Goal: Information Seeking & Learning: Find specific fact

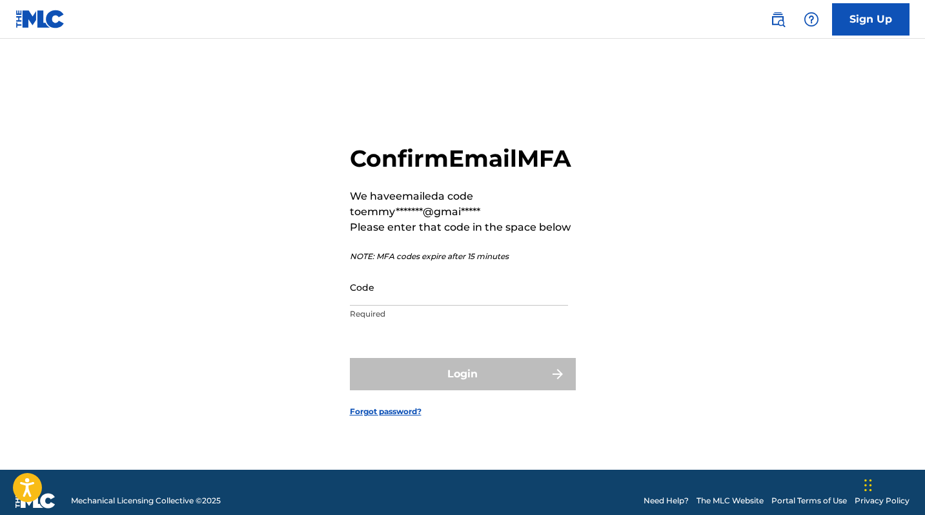
click at [460, 320] on div "Code Required" at bounding box center [459, 298] width 218 height 58
click at [460, 305] on input "Code" at bounding box center [459, 287] width 218 height 37
paste input "964463"
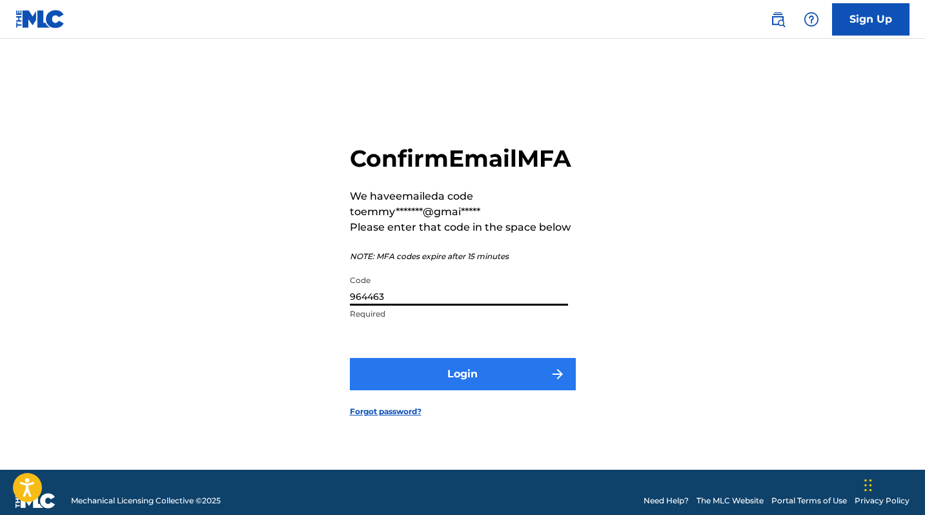
type input "964463"
click at [484, 384] on button "Login" at bounding box center [463, 374] width 226 height 32
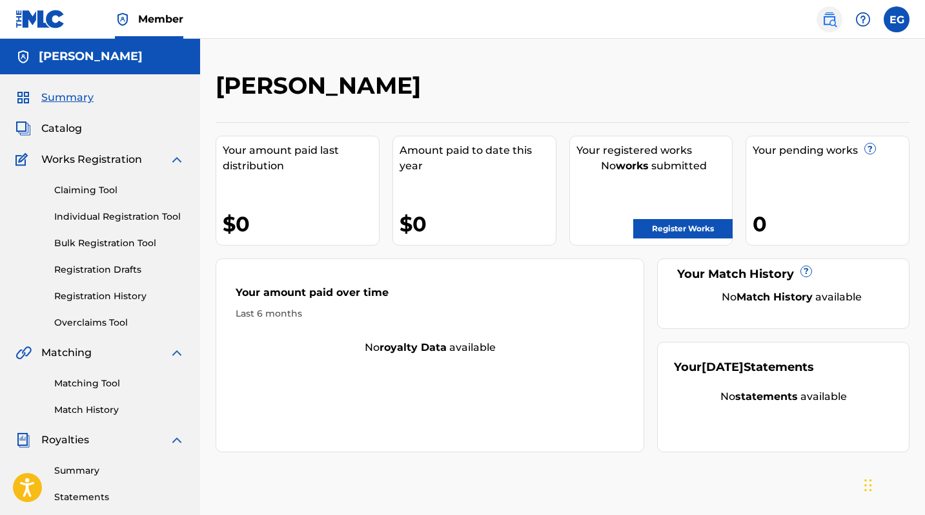
click at [825, 25] on img at bounding box center [829, 19] width 15 height 15
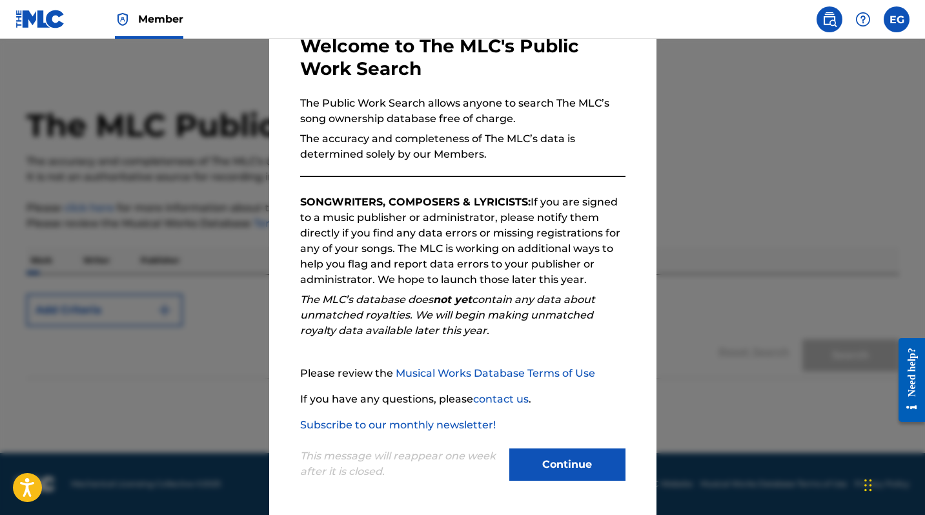
scroll to position [76, 0]
click at [549, 453] on button "Continue" at bounding box center [567, 464] width 116 height 32
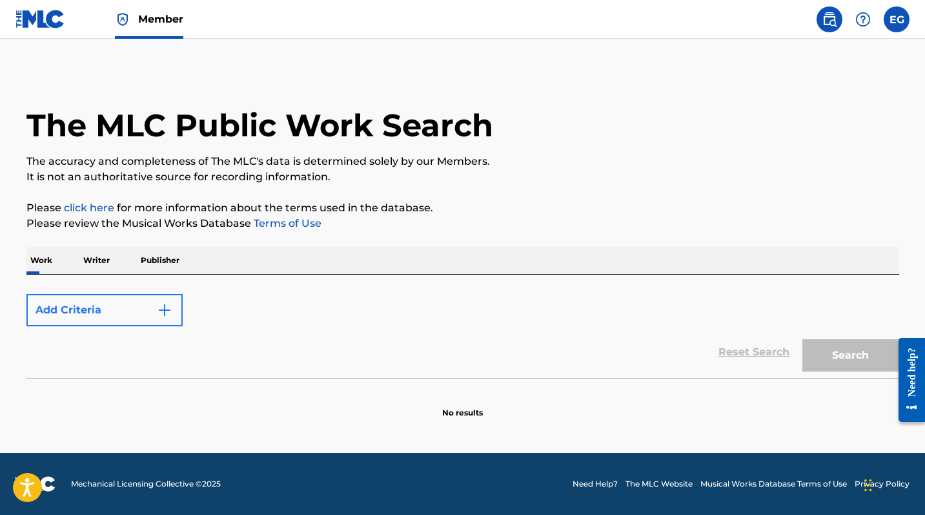
click at [127, 309] on button "Add Criteria" at bounding box center [104, 310] width 156 height 32
click at [154, 313] on button "Add Criteria" at bounding box center [104, 310] width 156 height 32
click at [163, 306] on img "Search Form" at bounding box center [164, 309] width 15 height 15
click at [105, 256] on p "Writer" at bounding box center [96, 260] width 34 height 27
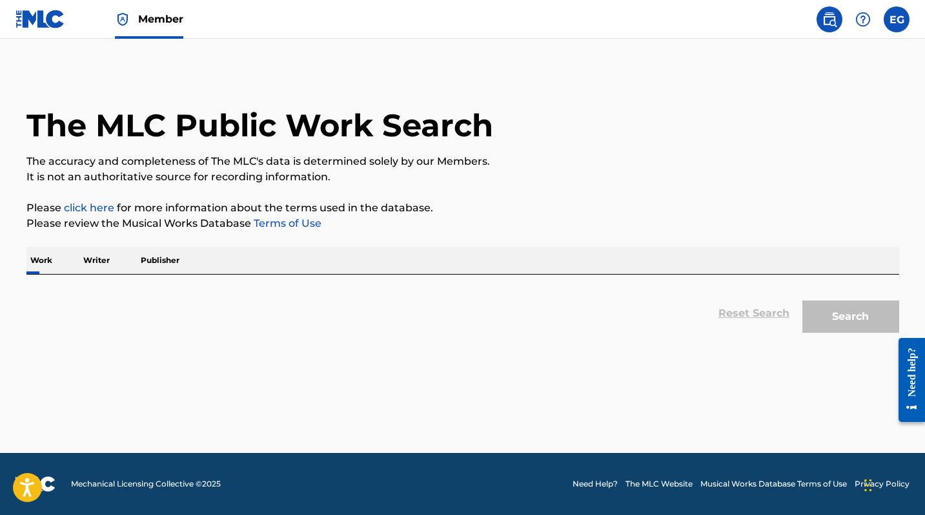
click at [43, 260] on p "Work" at bounding box center [41, 260] width 30 height 27
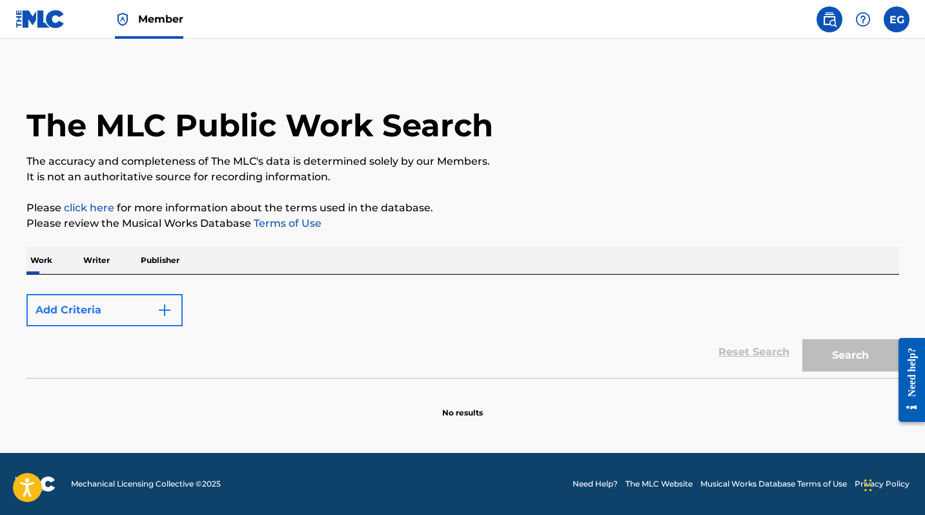
click at [168, 314] on img "Search Form" at bounding box center [164, 309] width 15 height 15
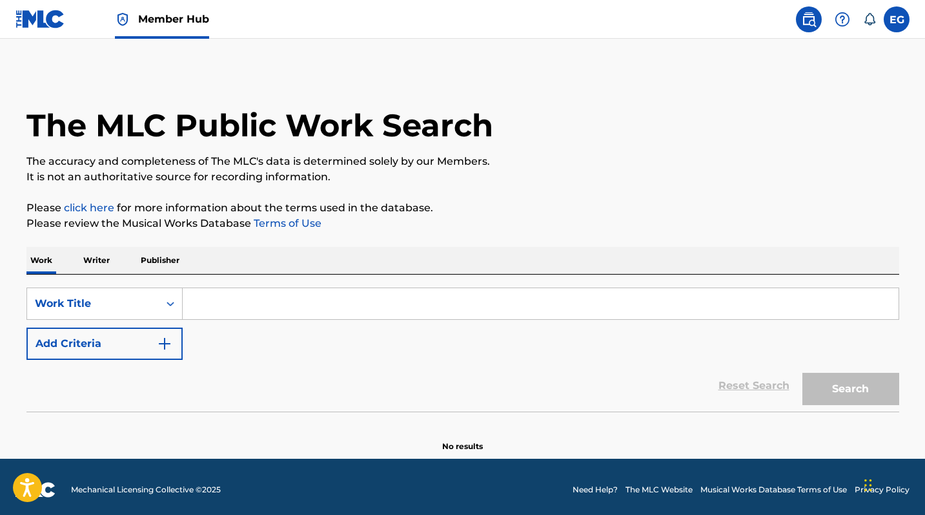
click at [249, 305] on input "Search Form" at bounding box center [541, 303] width 716 height 31
paste input "CARNIVAL"
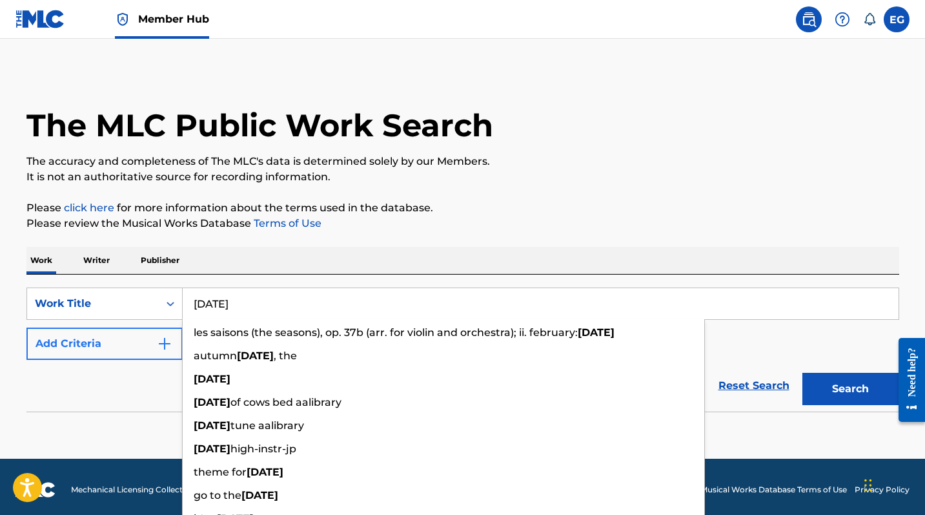
type input "CARNIVAL"
click at [149, 340] on button "Add Criteria" at bounding box center [104, 343] width 156 height 32
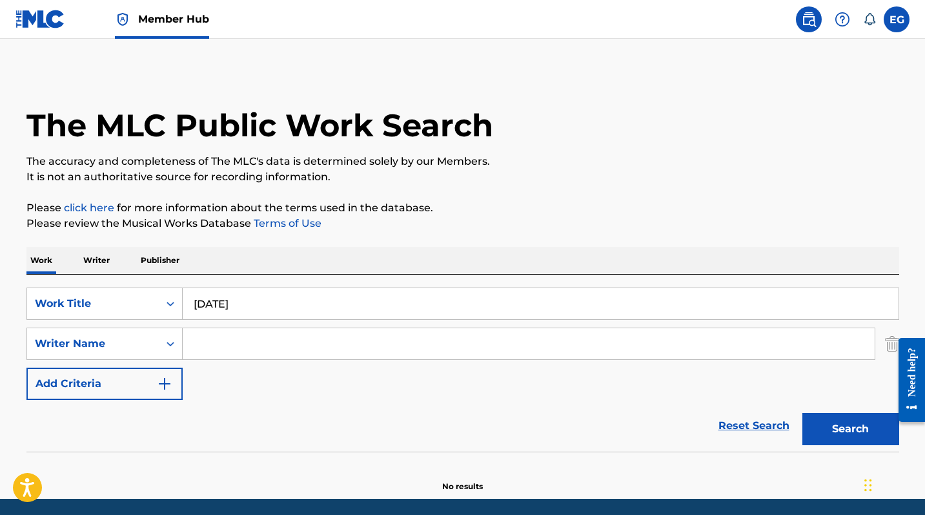
click at [238, 338] on input "Search Form" at bounding box center [529, 343] width 692 height 31
paste input "Mark Maitland"
click at [850, 429] on button "Search" at bounding box center [851, 429] width 97 height 32
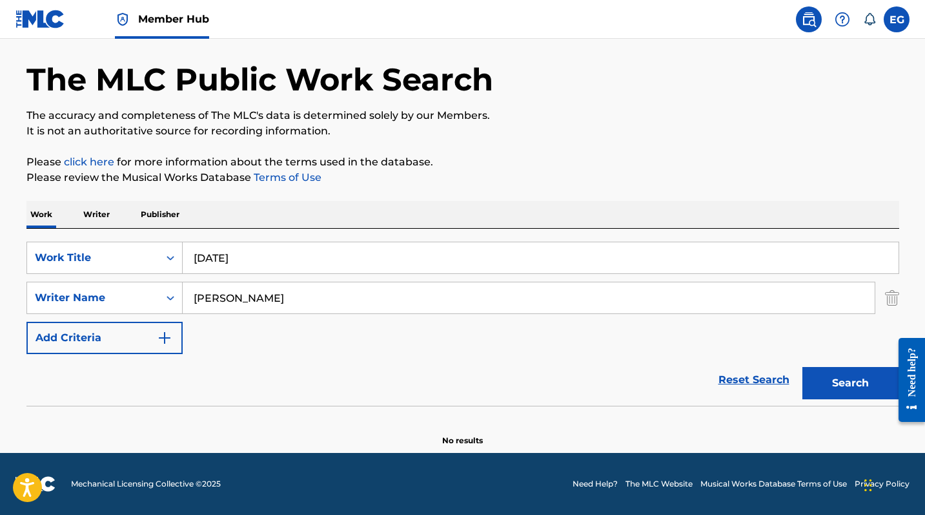
scroll to position [46, 0]
click at [850, 383] on button "Search" at bounding box center [851, 383] width 97 height 32
drag, startPoint x: 225, startPoint y: 298, endPoint x: 148, endPoint y: 298, distance: 76.8
click at [148, 298] on div "SearchWithCriteria2c586793-21e6-4439-861b-26b3c5470a9a Writer Name Mark Maitland" at bounding box center [462, 298] width 873 height 32
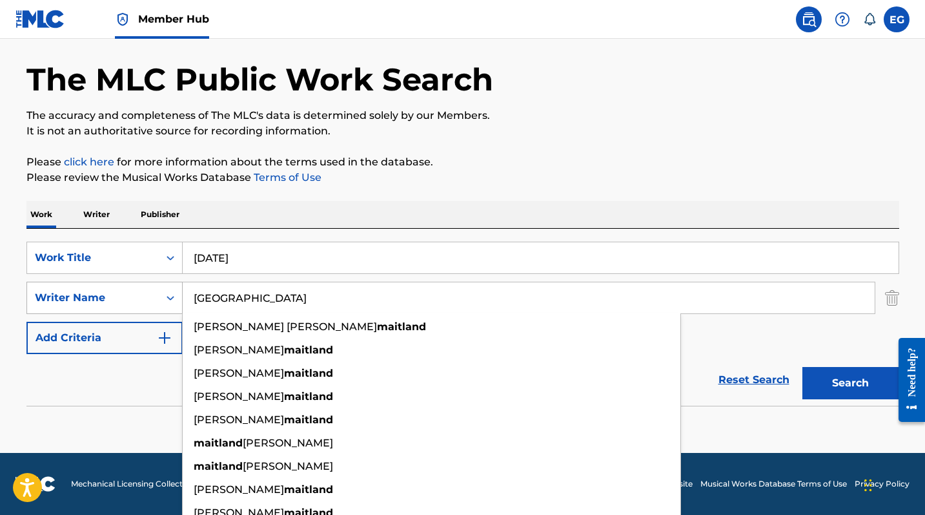
type input "Maitland"
click at [850, 383] on button "Search" at bounding box center [851, 383] width 97 height 32
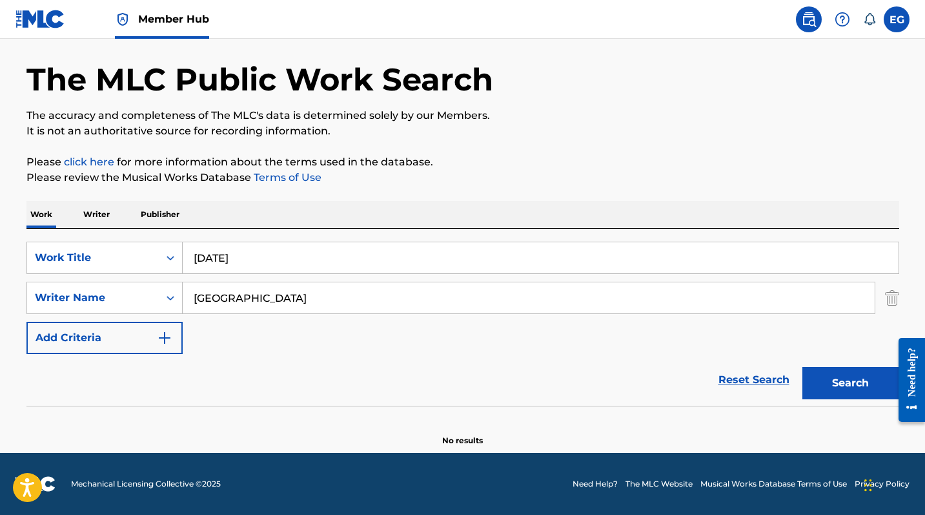
click at [850, 383] on button "Search" at bounding box center [851, 383] width 97 height 32
click at [342, 276] on div "SearchWithCriteria881279da-caa4-4f44-a461-634a26dfedeb Work Title CARNIVAL Sear…" at bounding box center [462, 297] width 873 height 112
click at [332, 249] on input "CARNIVAL" at bounding box center [541, 257] width 716 height 31
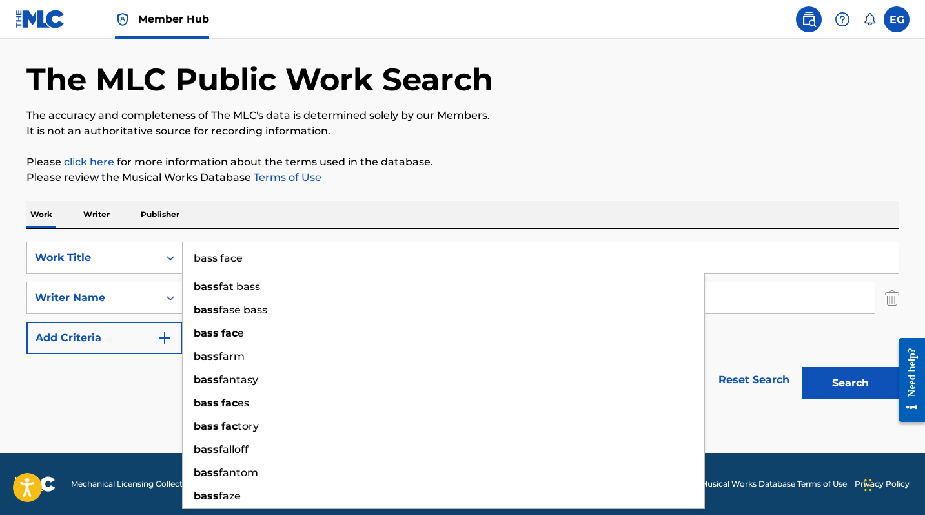
click at [850, 383] on button "Search" at bounding box center [851, 383] width 97 height 32
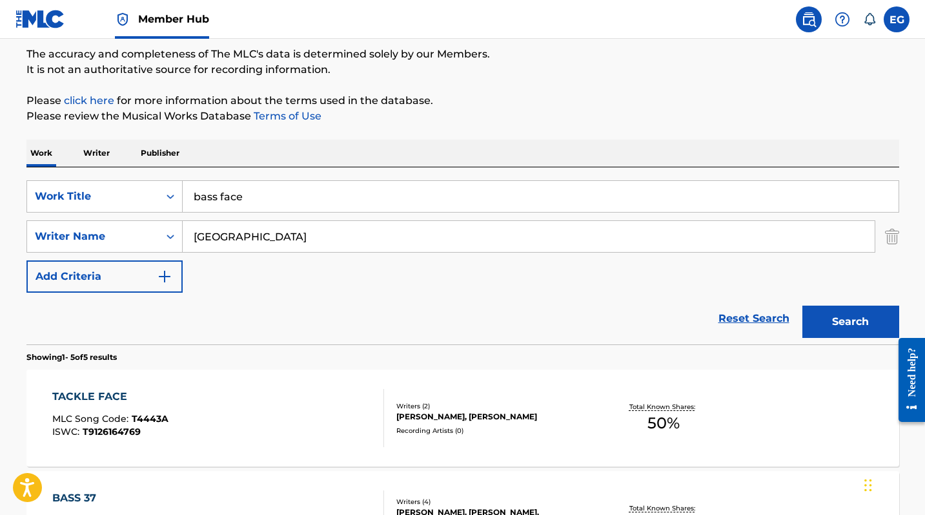
scroll to position [138, 0]
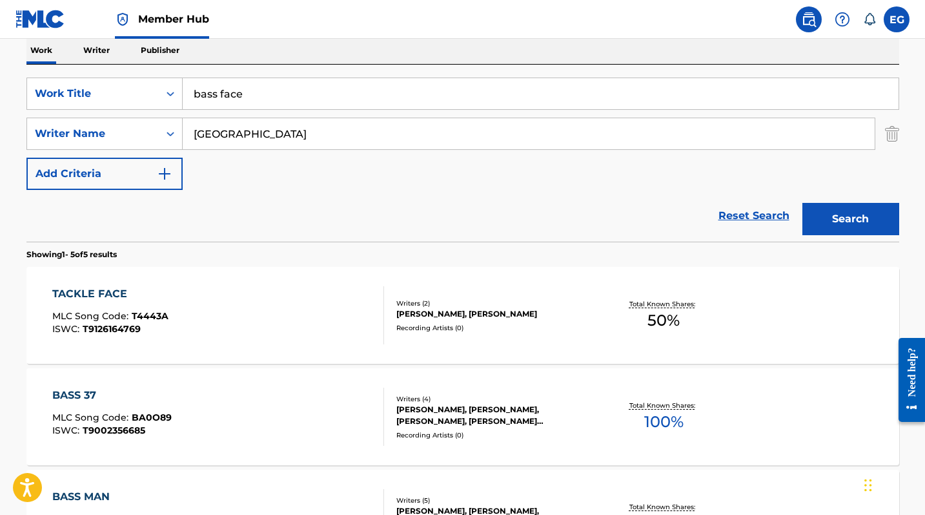
click at [850, 219] on button "Search" at bounding box center [851, 219] width 97 height 32
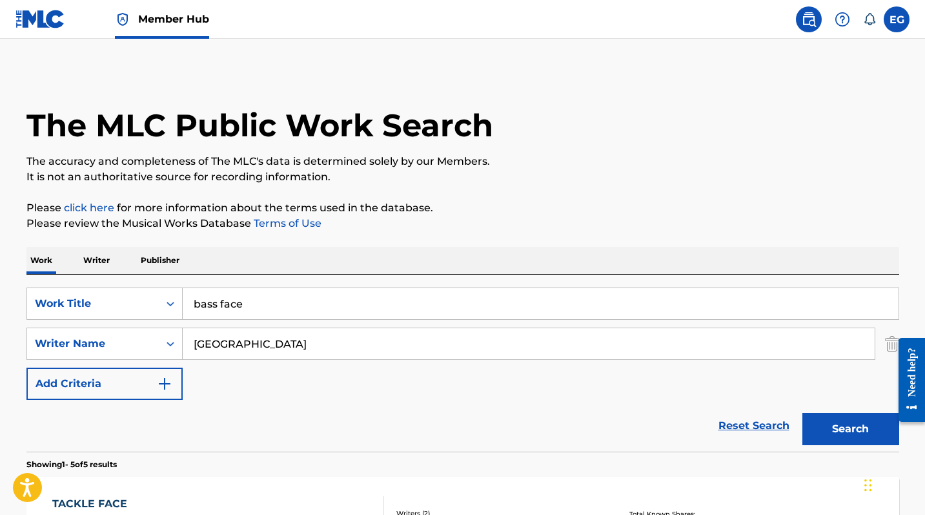
scroll to position [0, 0]
paste input "Accelorat"
click at [850, 429] on button "Search" at bounding box center [851, 429] width 97 height 32
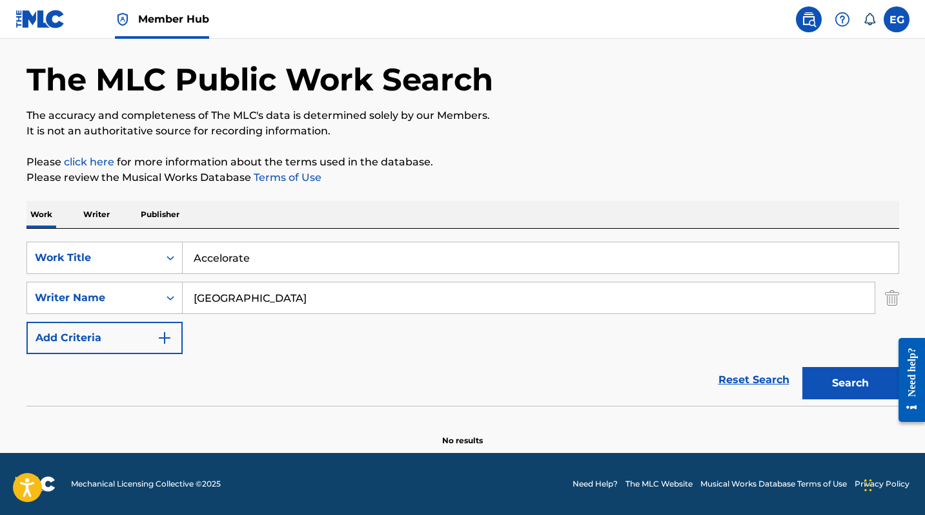
scroll to position [46, 0]
paste input "Lex Ross - Clothes Off"
drag, startPoint x: 260, startPoint y: 260, endPoint x: 166, endPoint y: 253, distance: 94.5
click at [166, 253] on div "SearchWithCriteria881279da-caa4-4f44-a461-634a26dfedeb Work Title ALex Ross - C…" at bounding box center [462, 257] width 873 height 32
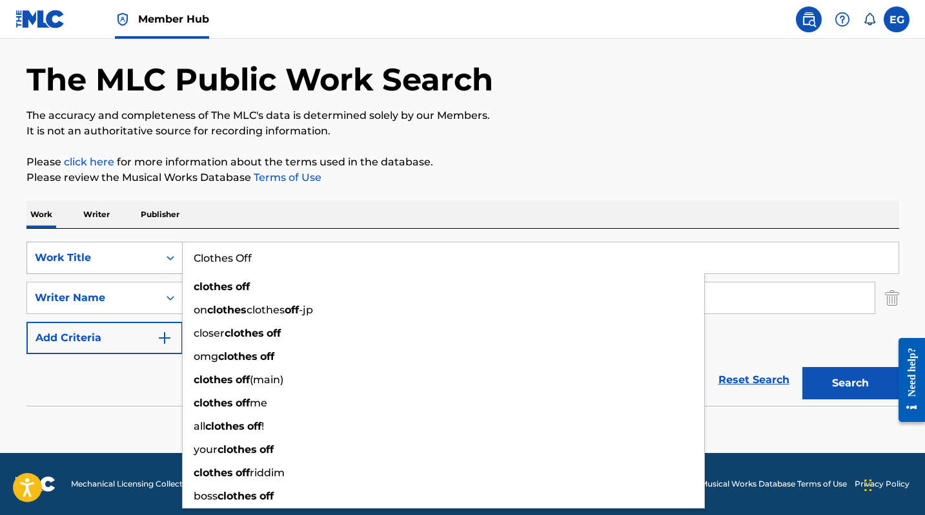
click at [850, 383] on button "Search" at bounding box center [851, 383] width 97 height 32
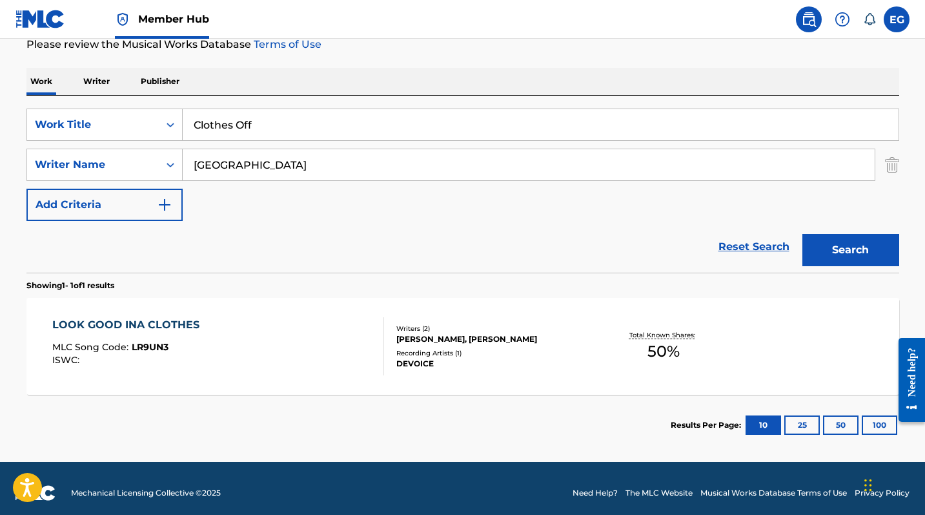
scroll to position [175, 0]
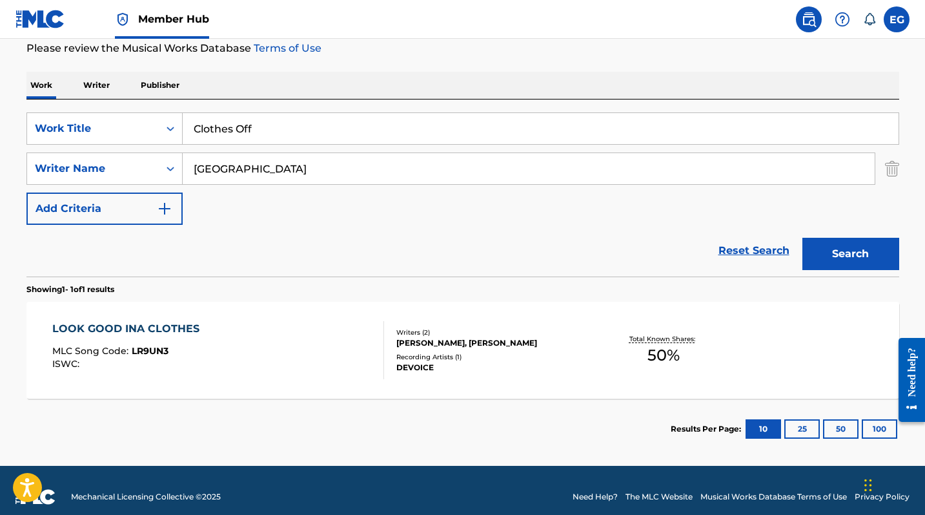
click at [402, 127] on input "Clothes Off" at bounding box center [541, 128] width 716 height 31
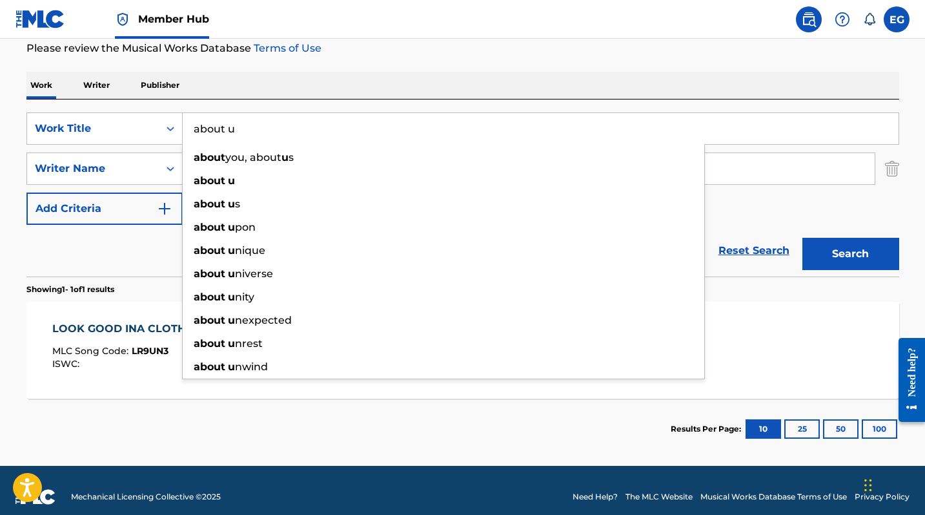
type input "about u"
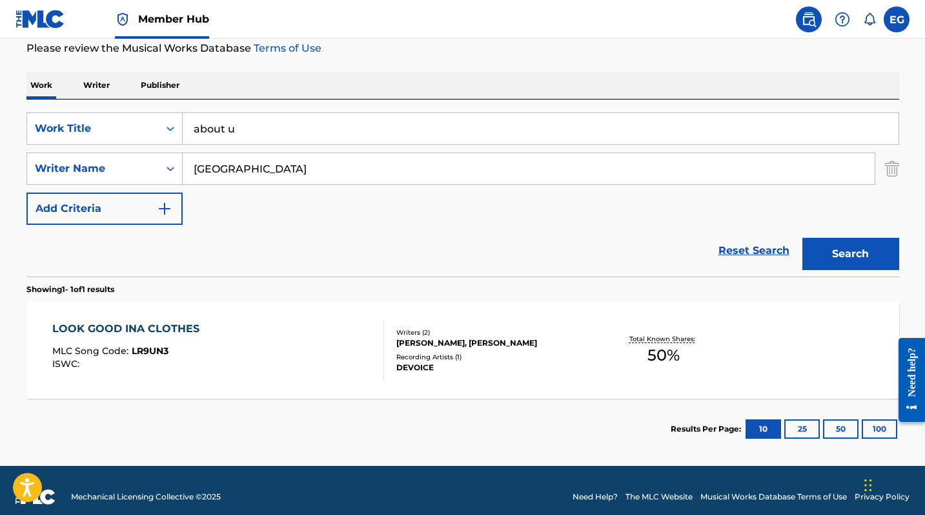
click at [429, 181] on input "Maitland" at bounding box center [529, 168] width 692 height 31
type input "emilai garcia"
click at [850, 254] on button "Search" at bounding box center [851, 254] width 97 height 32
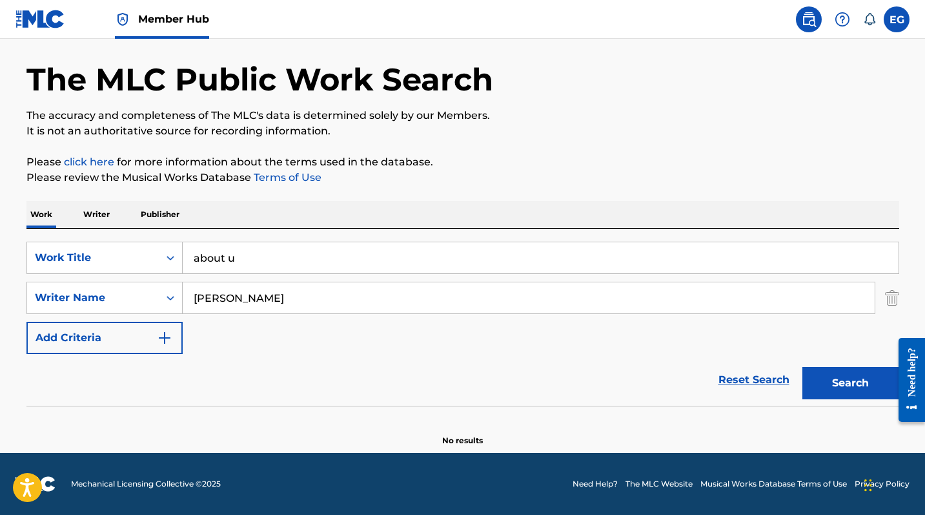
scroll to position [46, 0]
click at [257, 254] on input "about u" at bounding box center [541, 257] width 716 height 31
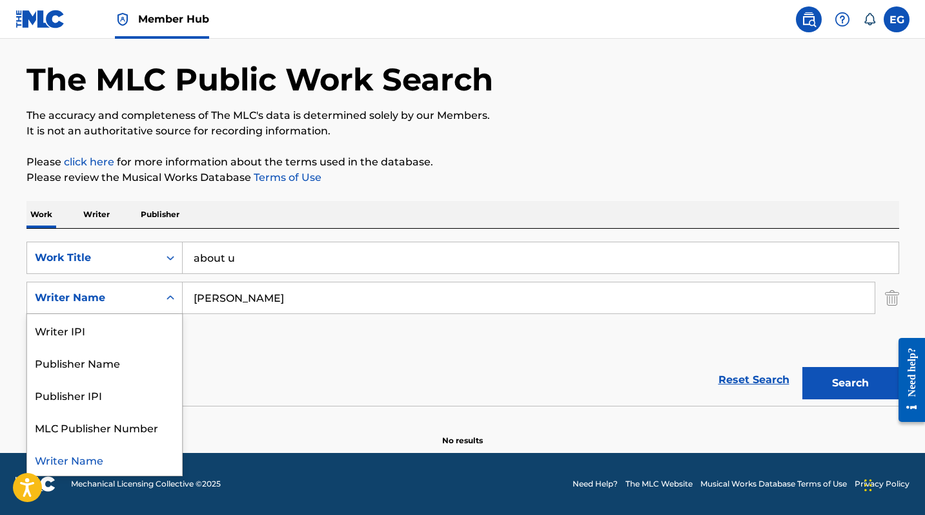
click at [159, 307] on div "Search Form" at bounding box center [170, 297] width 23 height 31
click at [231, 300] on input "emilai garcia" at bounding box center [529, 297] width 692 height 31
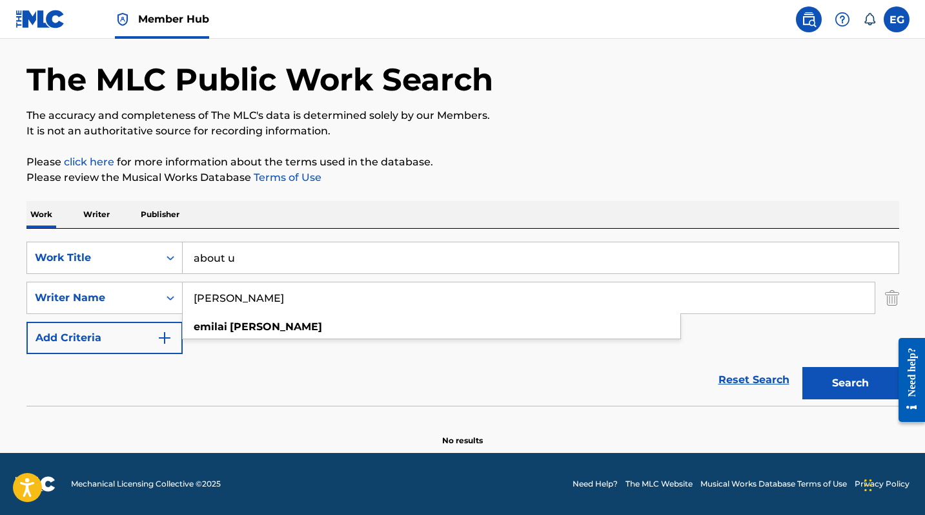
click at [252, 265] on input "about u" at bounding box center [541, 257] width 716 height 31
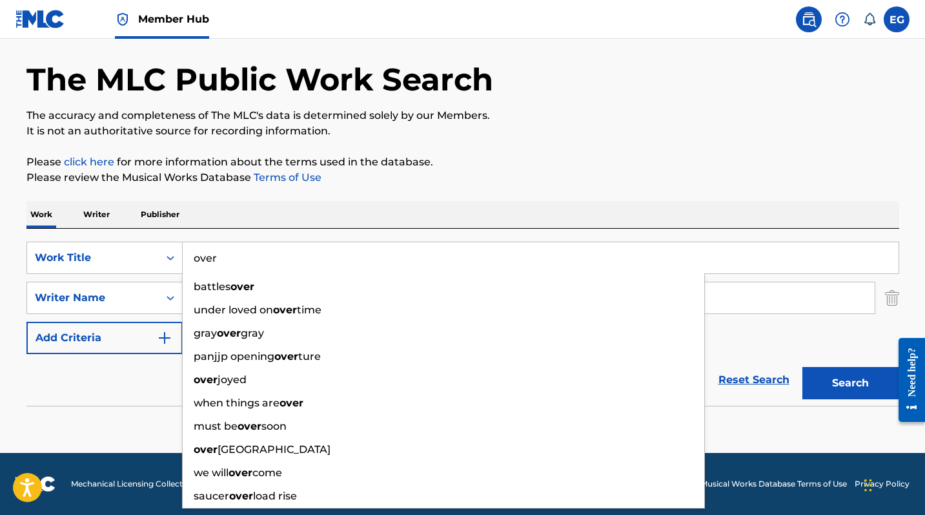
type input "over"
click at [850, 383] on button "Search" at bounding box center [851, 383] width 97 height 32
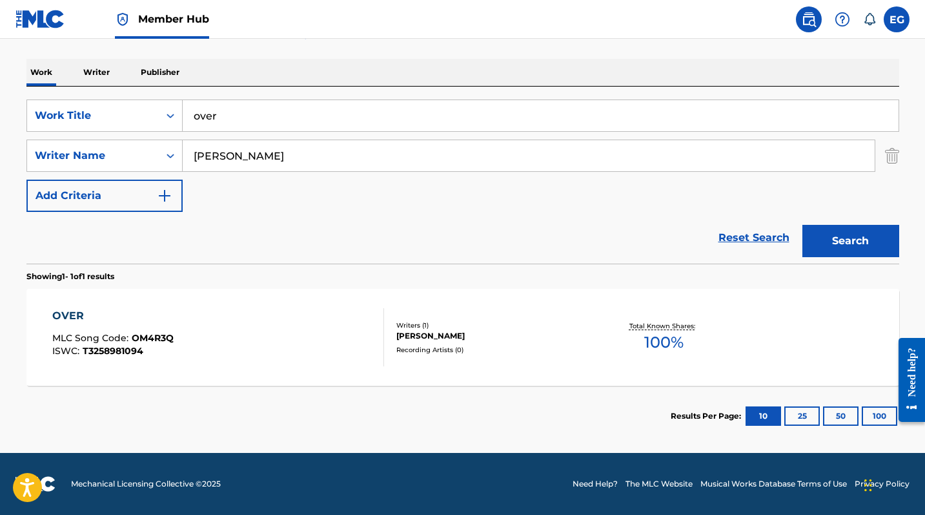
scroll to position [188, 0]
